Goal: Information Seeking & Learning: Understand process/instructions

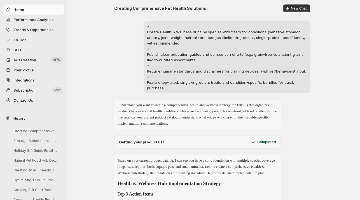
scroll to position [34, 0]
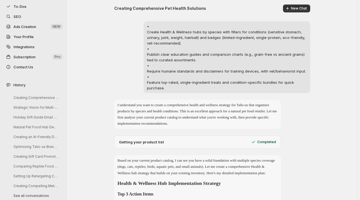
click at [179, 186] on strong "Health & Wellness Hub Implementation Strategy" at bounding box center [170, 183] width 104 height 6
drag, startPoint x: 179, startPoint y: 189, endPoint x: 119, endPoint y: 186, distance: 60.6
click at [119, 186] on h2 "Health & Wellness Hub Implementation Strategy" at bounding box center [198, 183] width 160 height 8
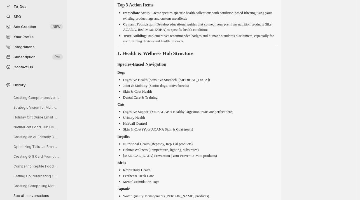
scroll to position [191, 0]
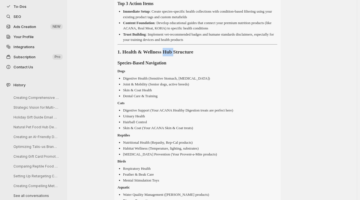
drag, startPoint x: 184, startPoint y: 58, endPoint x: 172, endPoint y: 58, distance: 11.5
click at [172, 55] on strong "1. Health & Wellness Hub Structure" at bounding box center [156, 52] width 76 height 6
copy strong "Hub"
drag, startPoint x: 171, startPoint y: 59, endPoint x: 126, endPoint y: 58, distance: 45.7
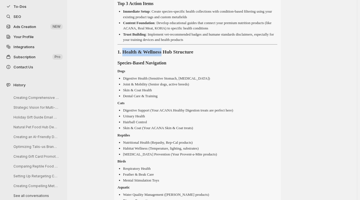
click at [126, 55] on strong "1. Health & Wellness Hub Structure" at bounding box center [156, 52] width 76 height 6
copy strong "Health & Wellness"
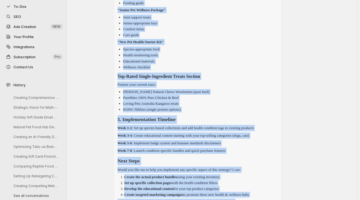
scroll to position [892, 0]
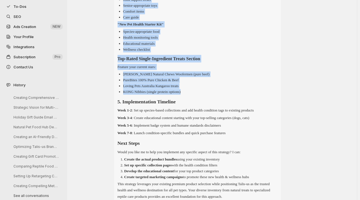
drag, startPoint x: 117, startPoint y: 57, endPoint x: 250, endPoint y: 95, distance: 138.2
copy div "1. Health & Wellness Hub Structure Species-Based Navigation Dogs Digestive Heal…"
click at [313, 72] on div "Creating Comprehensive Pet Health Solutions New Chat • Create Health & Wellness…" at bounding box center [212, 163] width 290 height 2111
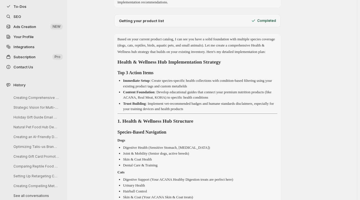
scroll to position [131, 0]
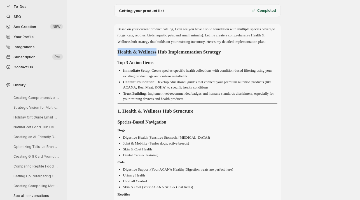
drag, startPoint x: 165, startPoint y: 56, endPoint x: 120, endPoint y: 57, distance: 45.4
click at [120, 55] on strong "Health & Wellness Hub Implementation Strategy" at bounding box center [170, 52] width 104 height 6
copy strong "Health & Wellness"
